Goal: Task Accomplishment & Management: Manage account settings

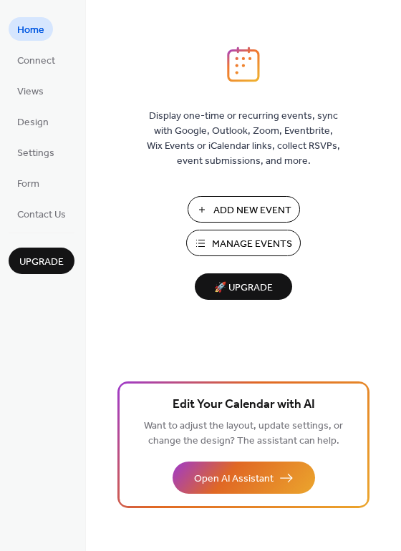
click at [238, 241] on span "Manage Events" at bounding box center [252, 244] width 80 height 15
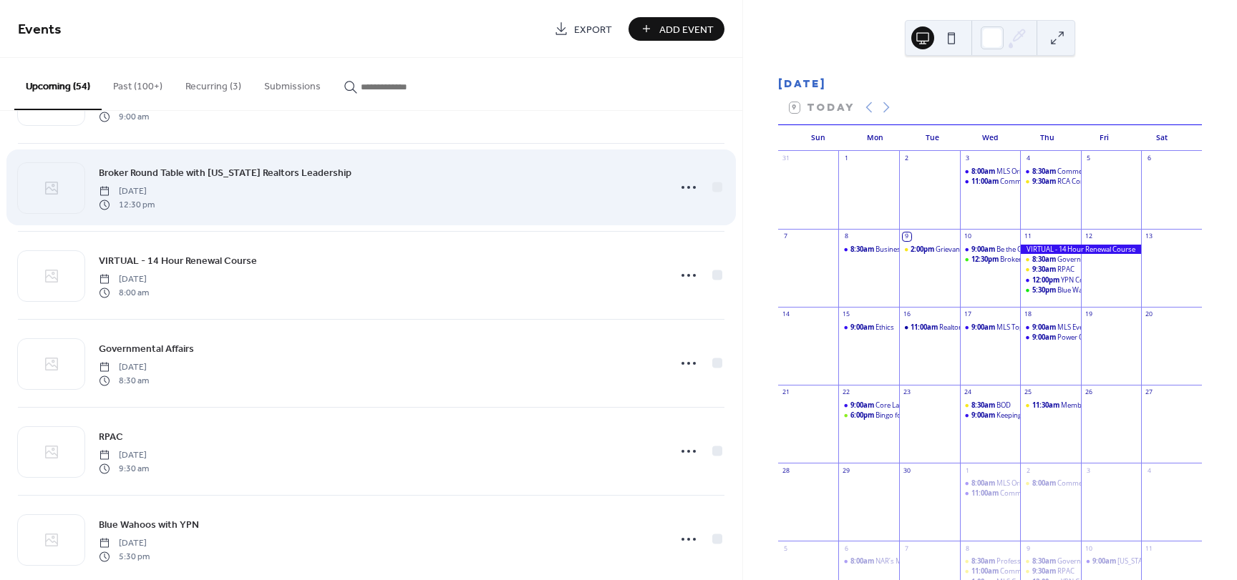
scroll to position [215, 0]
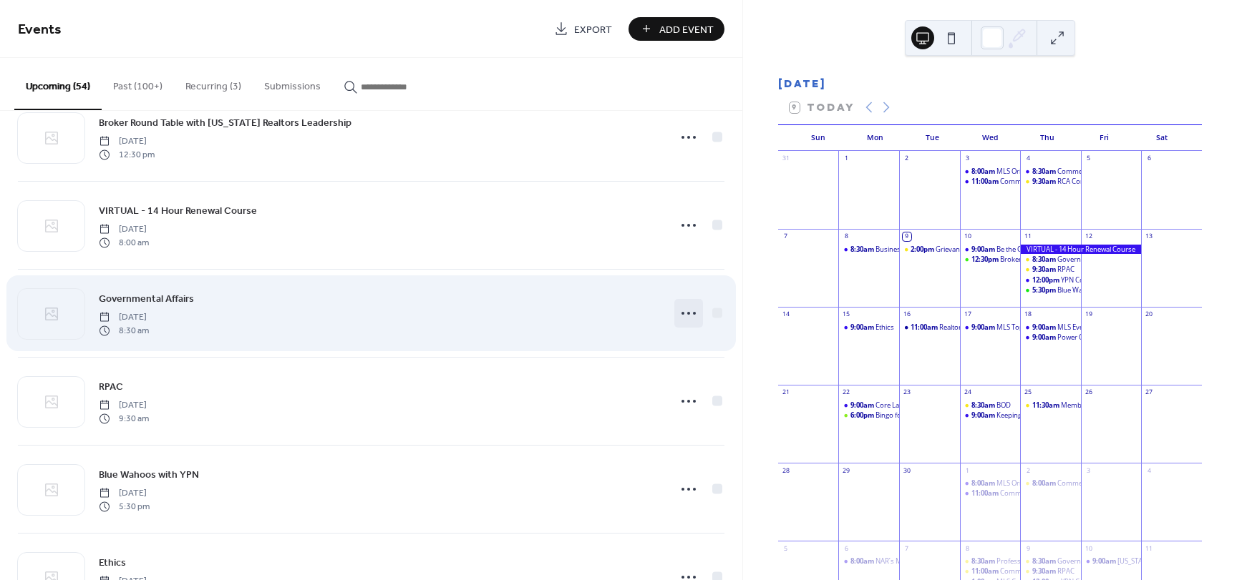
click at [682, 311] on icon at bounding box center [688, 313] width 23 height 23
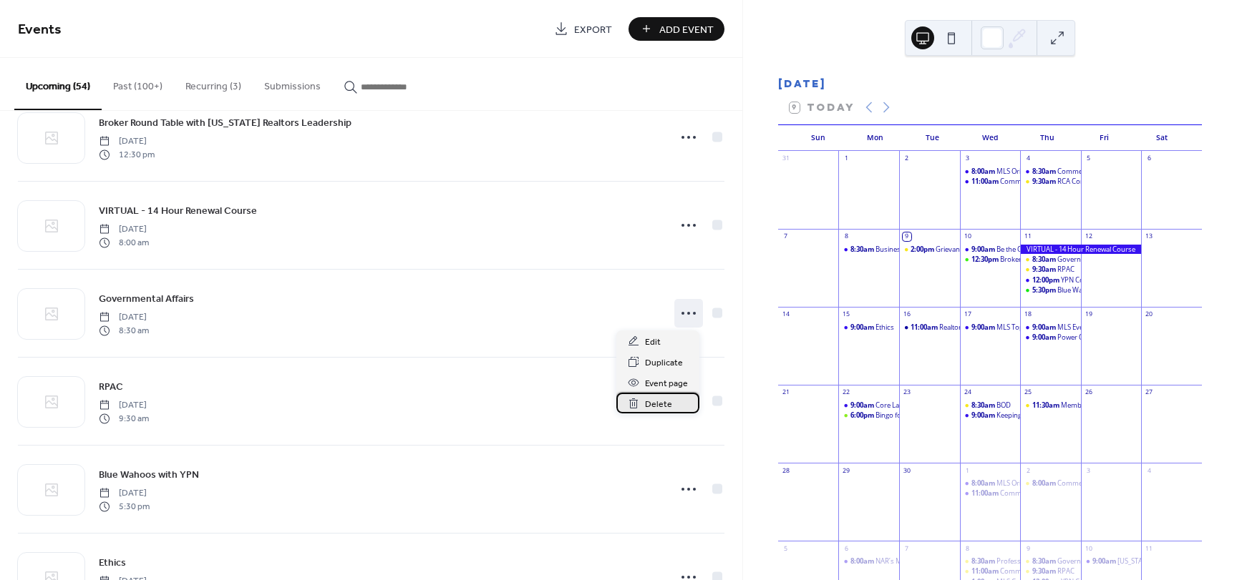
click at [654, 401] on span "Delete" at bounding box center [658, 404] width 27 height 15
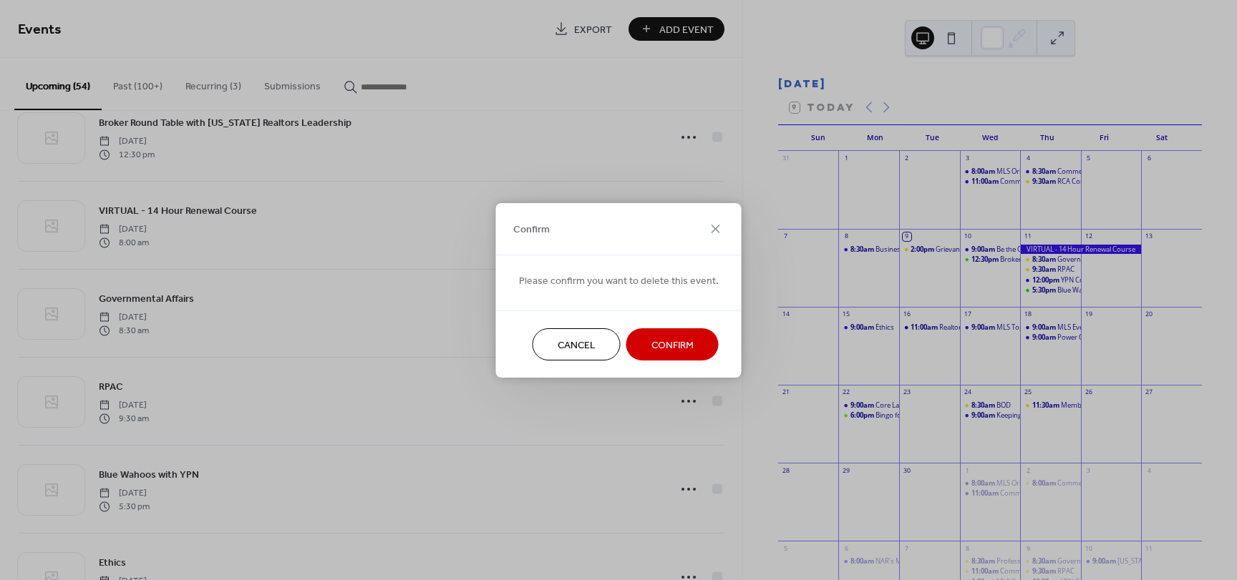
click at [680, 344] on span "Confirm" at bounding box center [672, 345] width 42 height 15
